Goal: Information Seeking & Learning: Find specific fact

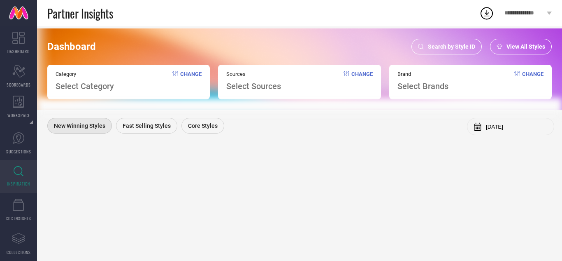
click at [461, 54] on div "Search by Style ID" at bounding box center [447, 47] width 70 height 16
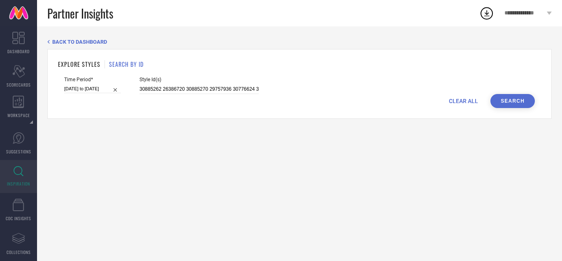
click at [462, 99] on span "CLEAR ALL" at bounding box center [463, 101] width 29 height 7
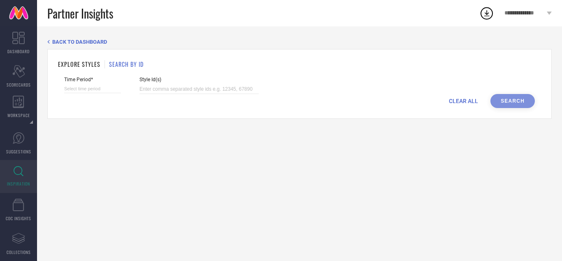
click at [160, 83] on div "Style Id(s)" at bounding box center [199, 85] width 119 height 17
click at [158, 88] on input at bounding box center [199, 88] width 119 height 9
paste input "29758636 27566154 29870447 27977720 27566142 27161096 27566200 27977730 2716110…"
type input "29758636 27566154 29870447 27977720 27566142 27161096 27566200 27977730 2716110…"
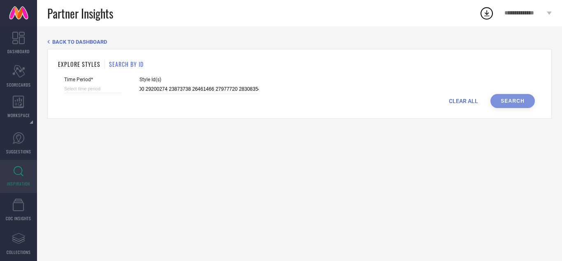
click at [63, 89] on form "Time Period* Style Id(s) 29758636 27566154 29870447 27977720 27566142 27161096 …" at bounding box center [299, 92] width 483 height 31
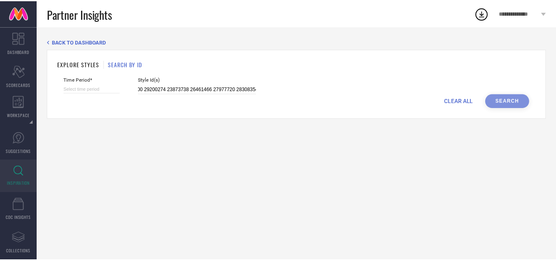
scroll to position [0, 0]
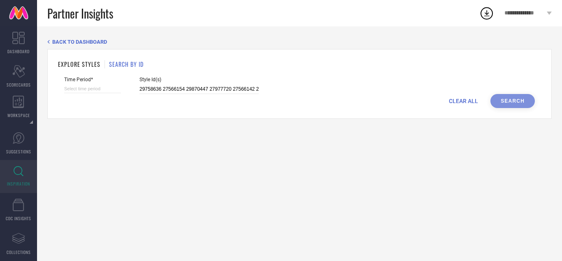
click at [68, 89] on input at bounding box center [92, 88] width 57 height 9
select select "8"
select select "2025"
select select "9"
select select "2025"
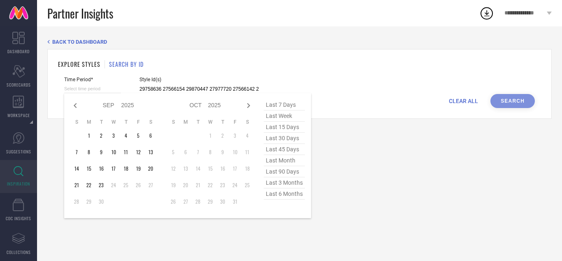
click at [289, 184] on span "last 3 months" at bounding box center [284, 182] width 41 height 11
type input "[DATE] to [DATE]"
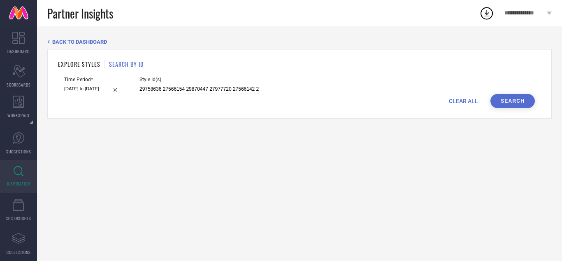
click at [509, 105] on button "Search" at bounding box center [513, 101] width 44 height 14
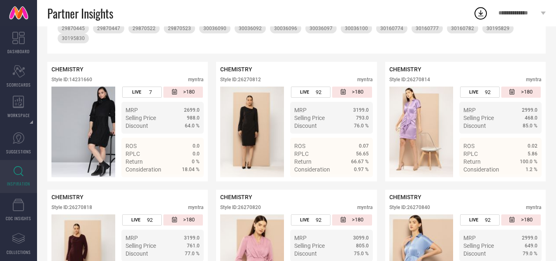
scroll to position [247, 0]
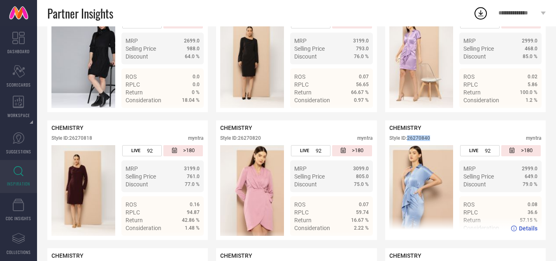
drag, startPoint x: 432, startPoint y: 137, endPoint x: 410, endPoint y: 140, distance: 22.8
click at [410, 140] on div "Style ID: 26270840 myntra" at bounding box center [465, 140] width 152 height 10
copy div "26270840"
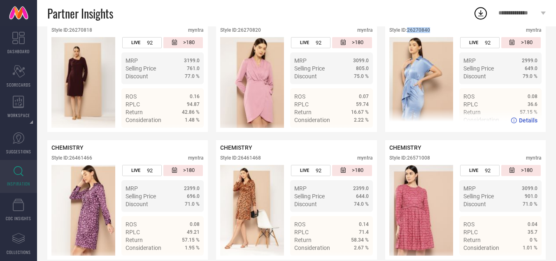
scroll to position [371, 0]
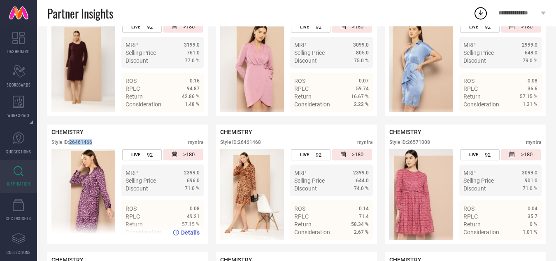
drag, startPoint x: 95, startPoint y: 143, endPoint x: 72, endPoint y: 142, distance: 23.5
click at [72, 142] on div "Style ID: 26461466 myntra" at bounding box center [127, 144] width 152 height 10
copy div "26461466"
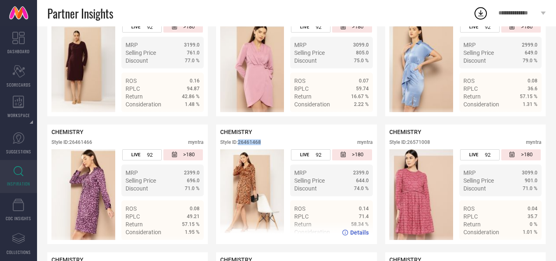
drag, startPoint x: 263, startPoint y: 144, endPoint x: 241, endPoint y: 146, distance: 22.3
click at [241, 146] on div "Style ID: 26461468 myntra" at bounding box center [296, 144] width 152 height 10
copy div "26461468"
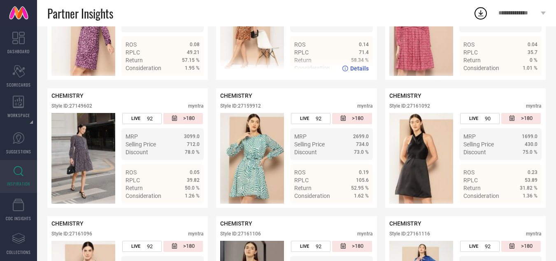
scroll to position [535, 0]
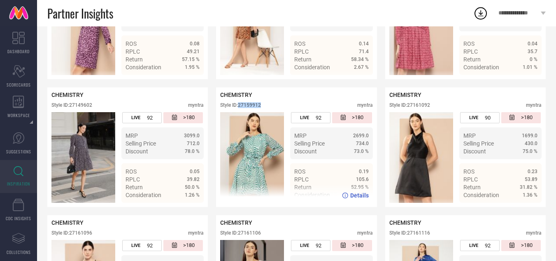
drag, startPoint x: 268, startPoint y: 108, endPoint x: 240, endPoint y: 104, distance: 28.2
click at [240, 104] on div "Style ID: 27159912 myntra" at bounding box center [296, 107] width 152 height 10
copy div "27159912"
